Goal: Contribute content

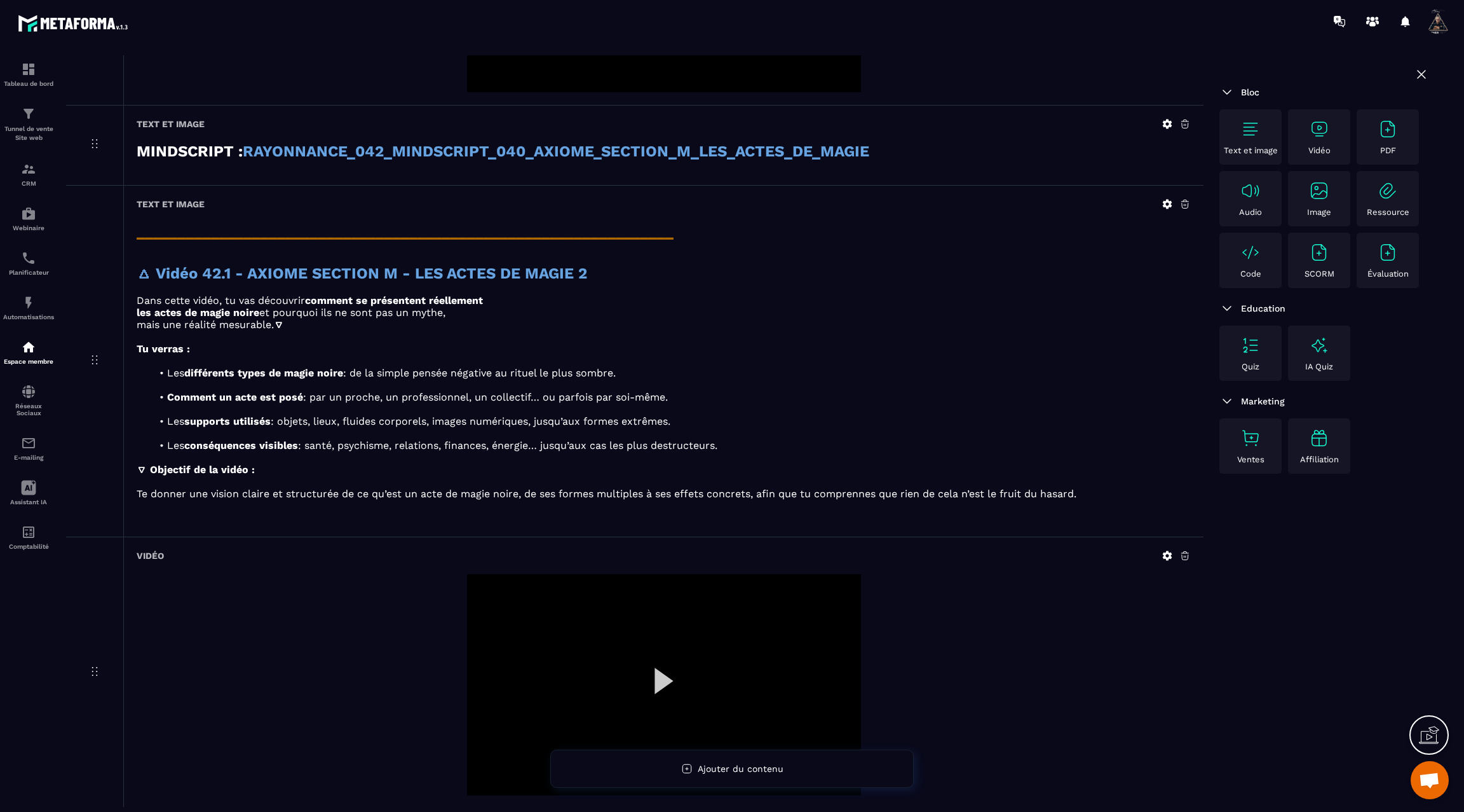
scroll to position [1602, 0]
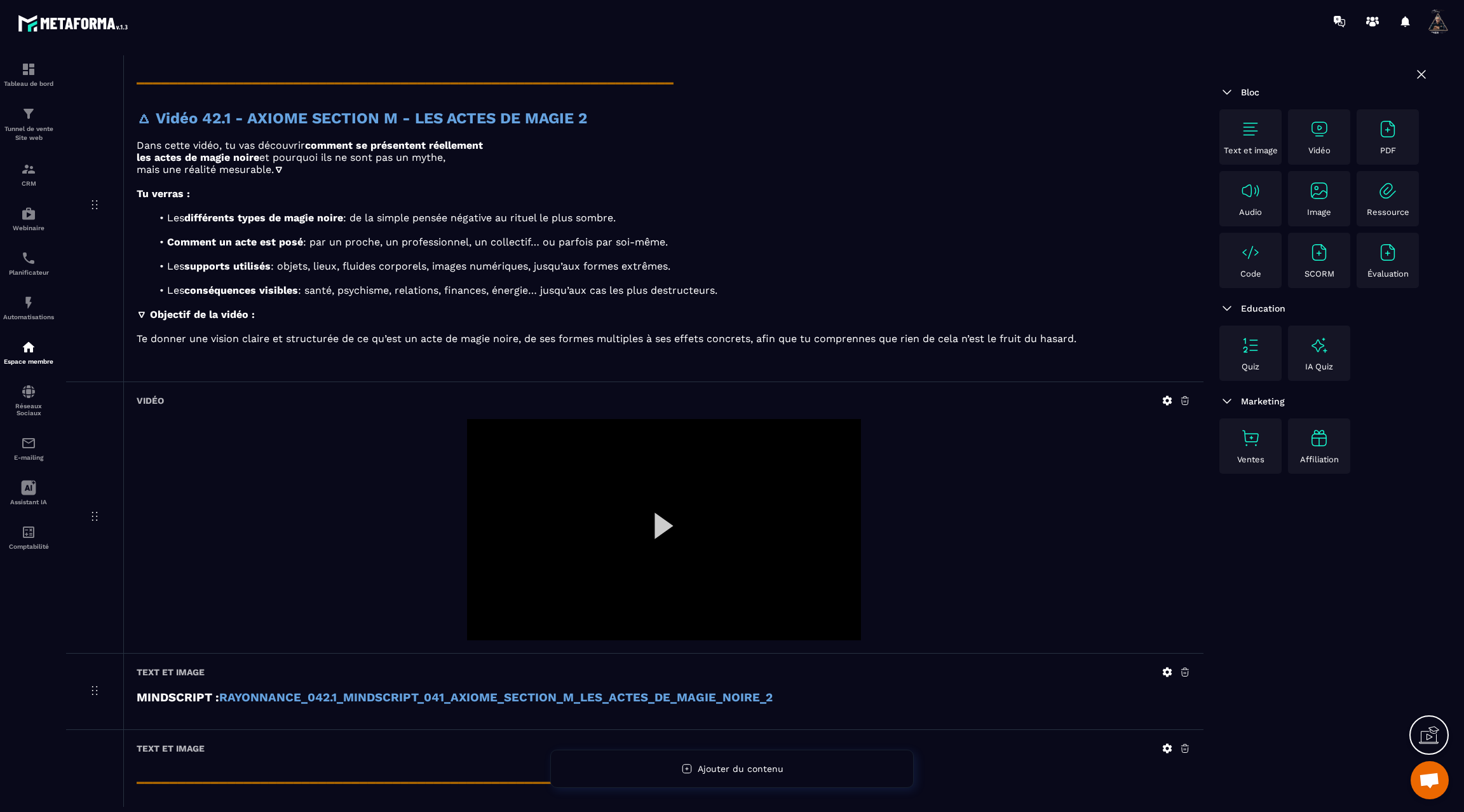
click at [663, 509] on div at bounding box center [664, 529] width 394 height 222
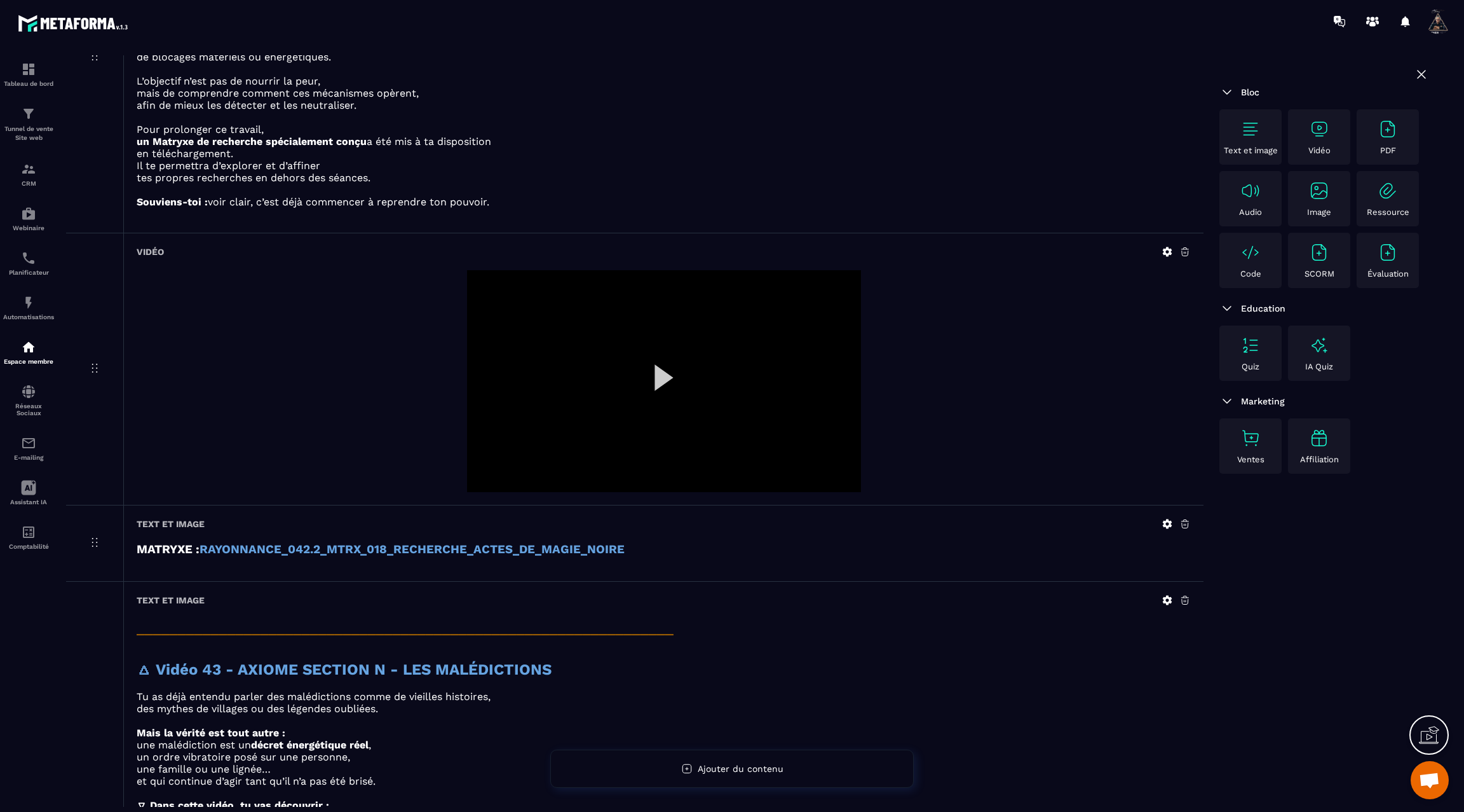
scroll to position [2487, 0]
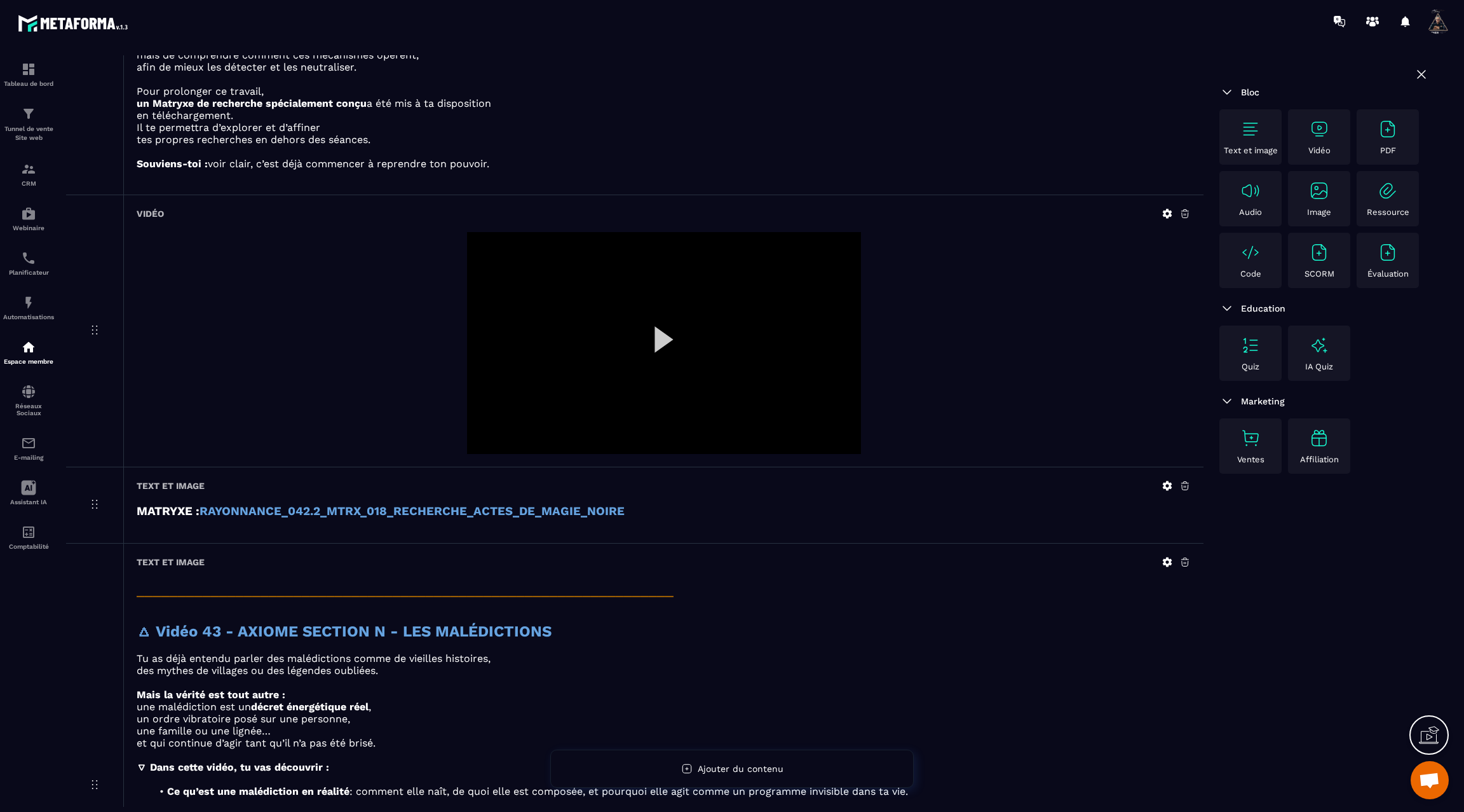
click at [1169, 208] on icon at bounding box center [1168, 213] width 11 height 11
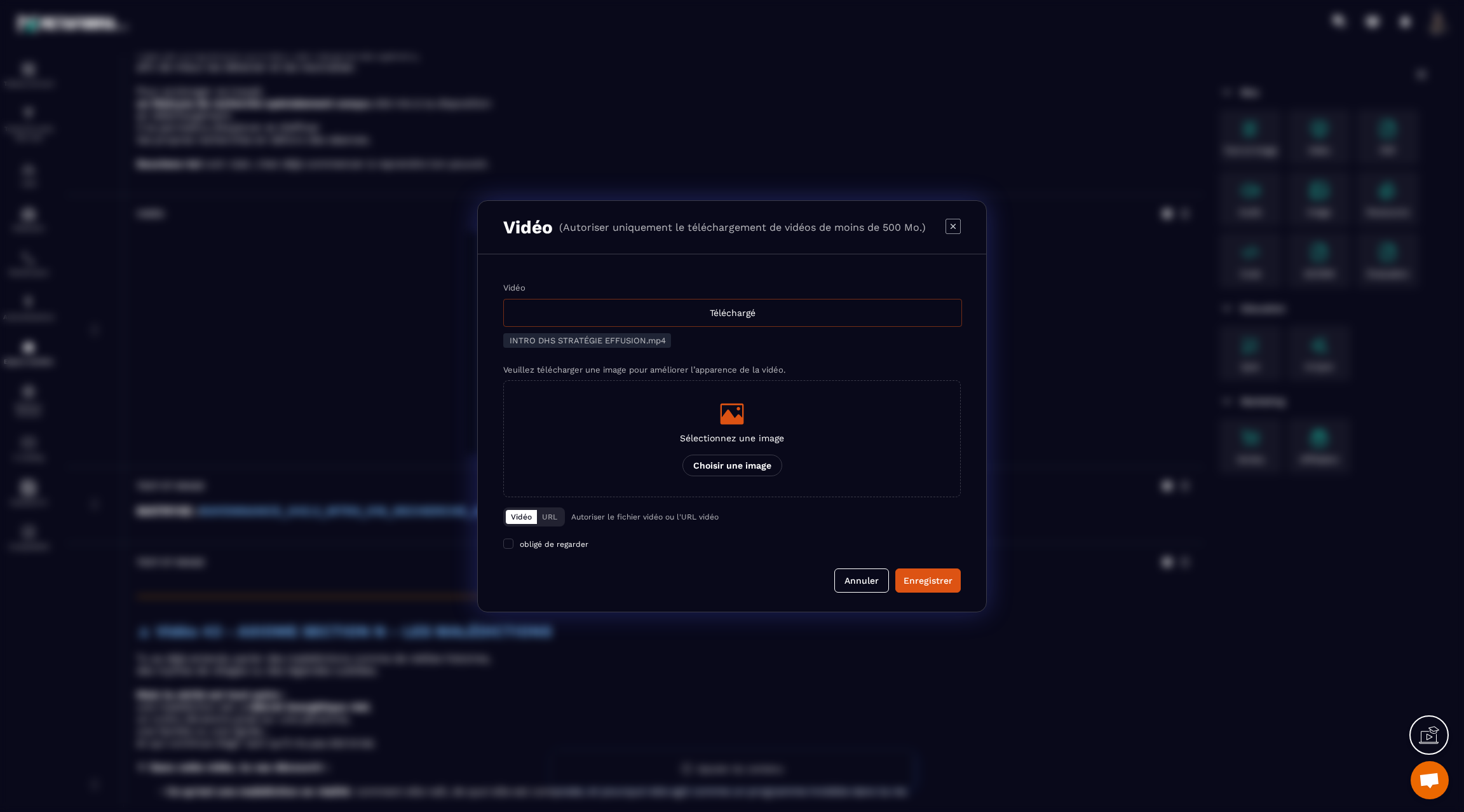
click at [728, 314] on div "Téléchargé" at bounding box center [733, 312] width 459 height 28
click at [0, 0] on input "Vidéo Téléchargé" at bounding box center [0, 0] width 0 height 0
click at [921, 583] on div "Enregistrer" at bounding box center [928, 580] width 49 height 12
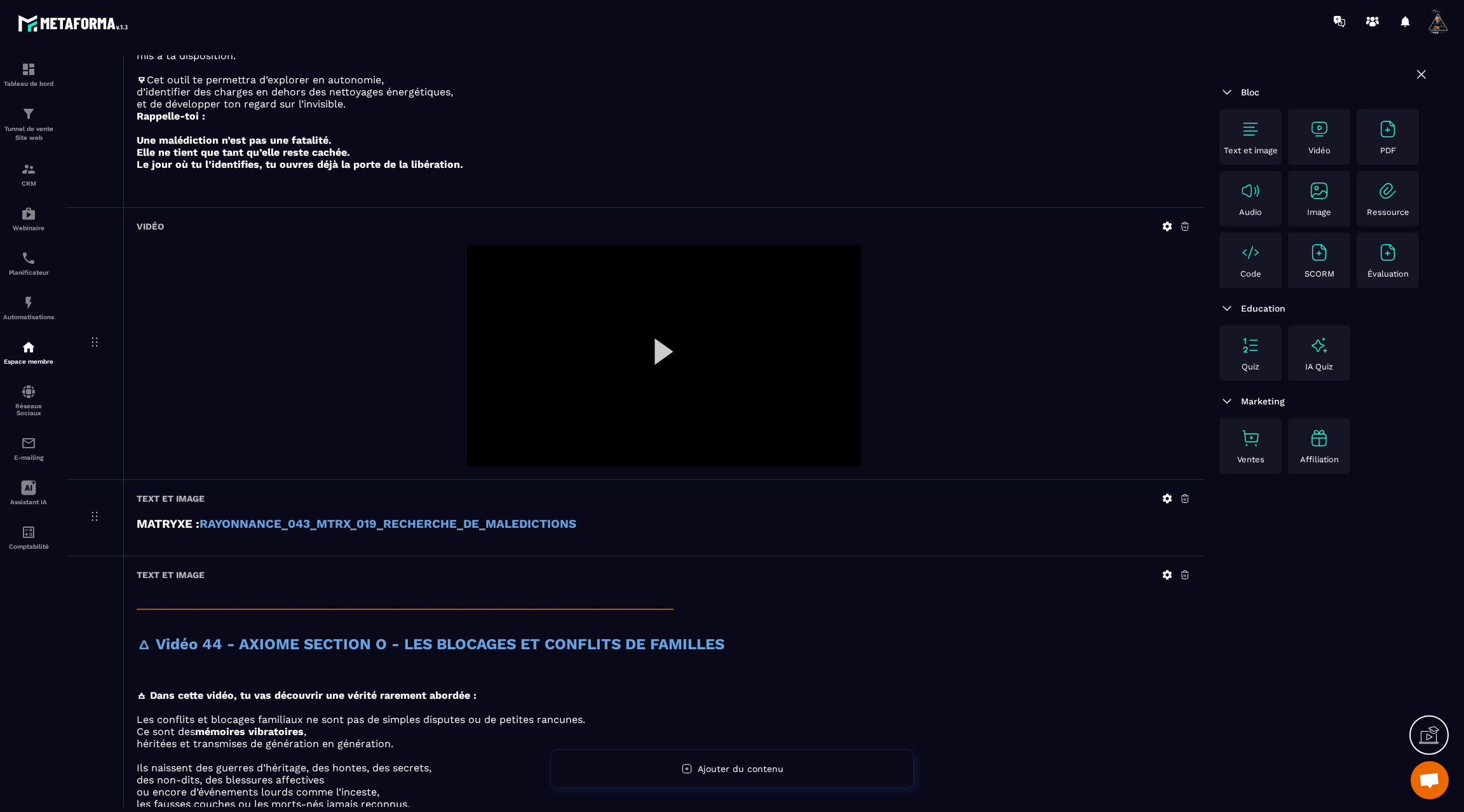
scroll to position [4093, 0]
